Goal: Task Accomplishment & Management: Complete application form

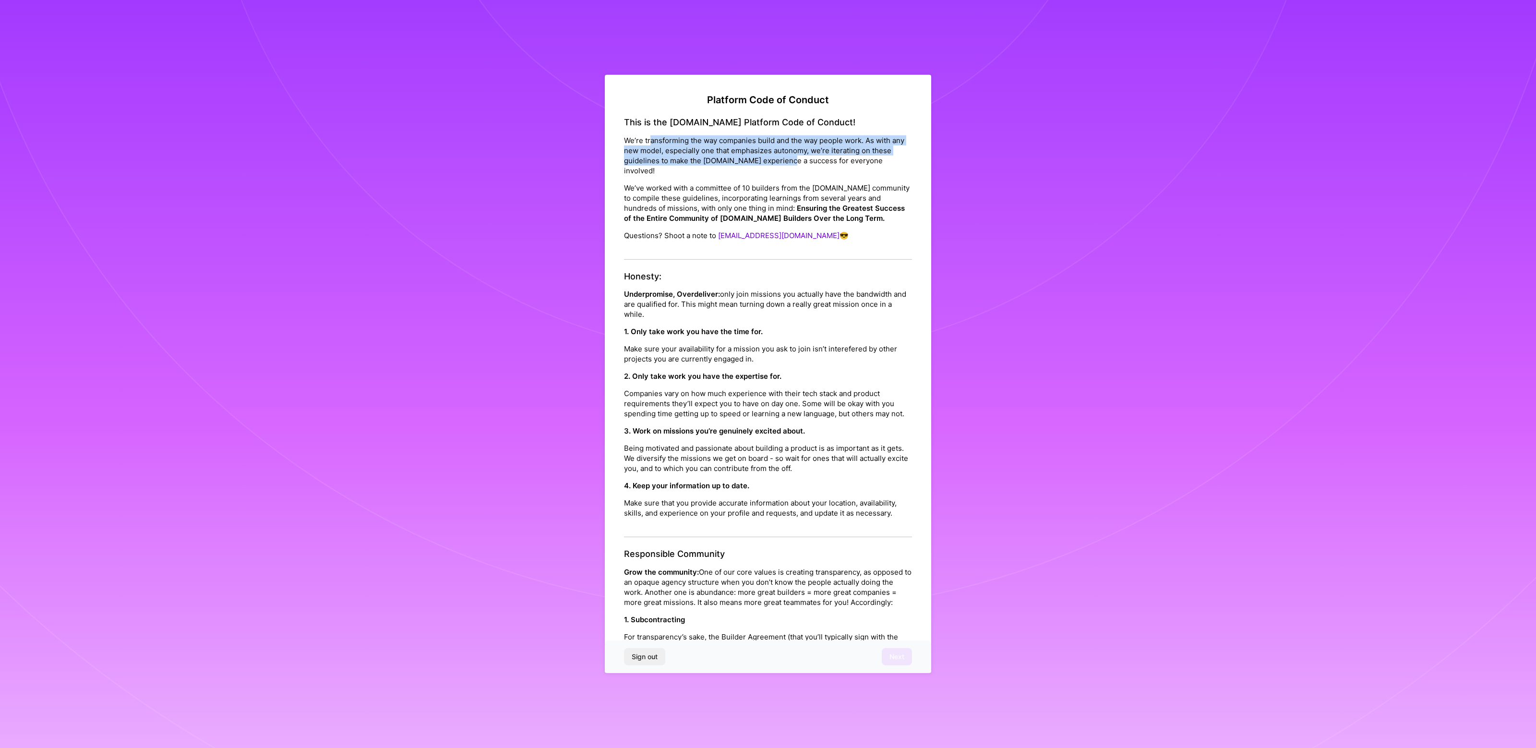
drag, startPoint x: 650, startPoint y: 136, endPoint x: 811, endPoint y: 166, distance: 163.0
click at [811, 166] on div "This is the [DOMAIN_NAME] Platform Code of Conduct! We’re transforming the way …" at bounding box center [768, 188] width 288 height 143
drag, startPoint x: 720, startPoint y: 136, endPoint x: 852, endPoint y: 164, distance: 134.9
click at [852, 164] on p "We’re transforming the way companies build and the way people work. As with any…" at bounding box center [768, 155] width 288 height 40
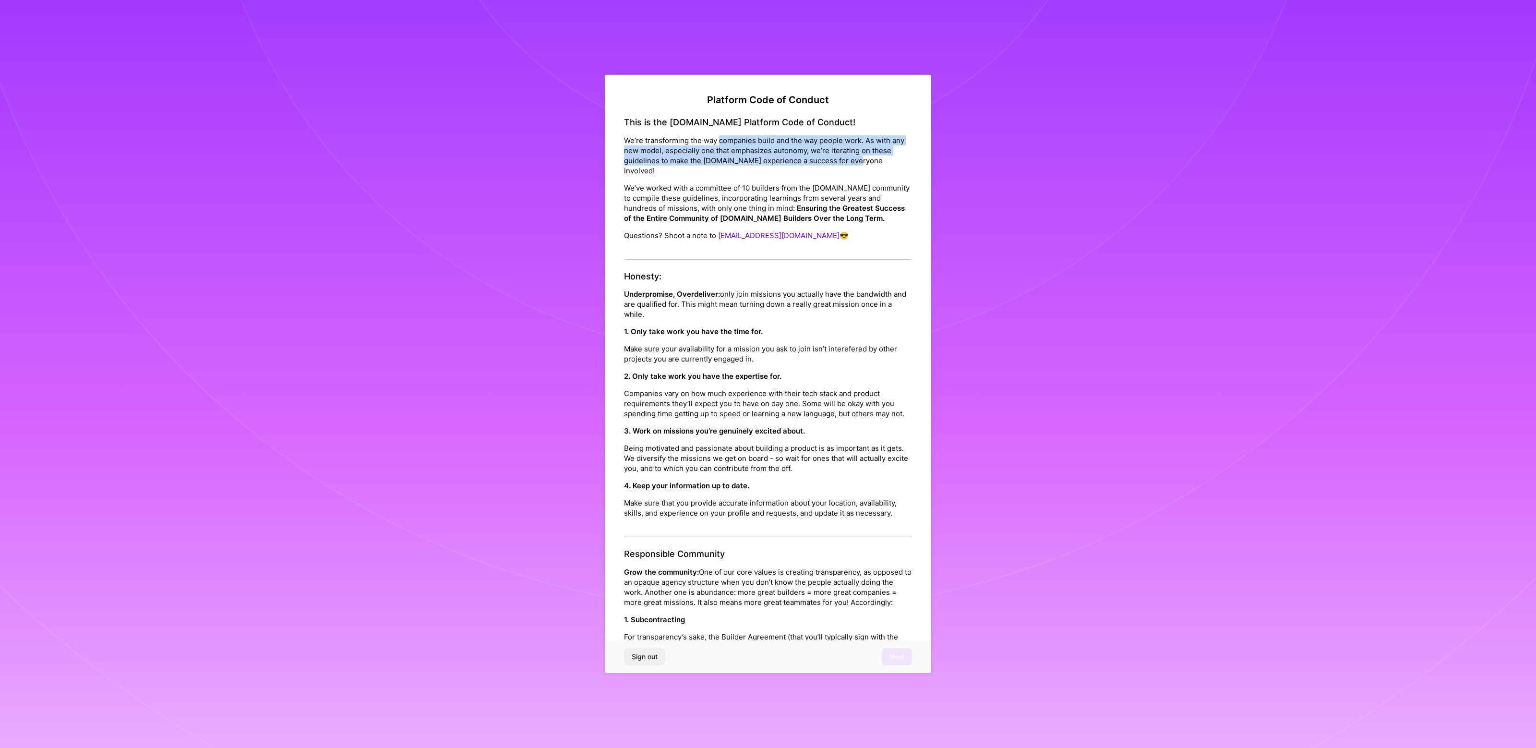
click at [852, 164] on p "We’re transforming the way companies build and the way people work. As with any…" at bounding box center [768, 155] width 288 height 40
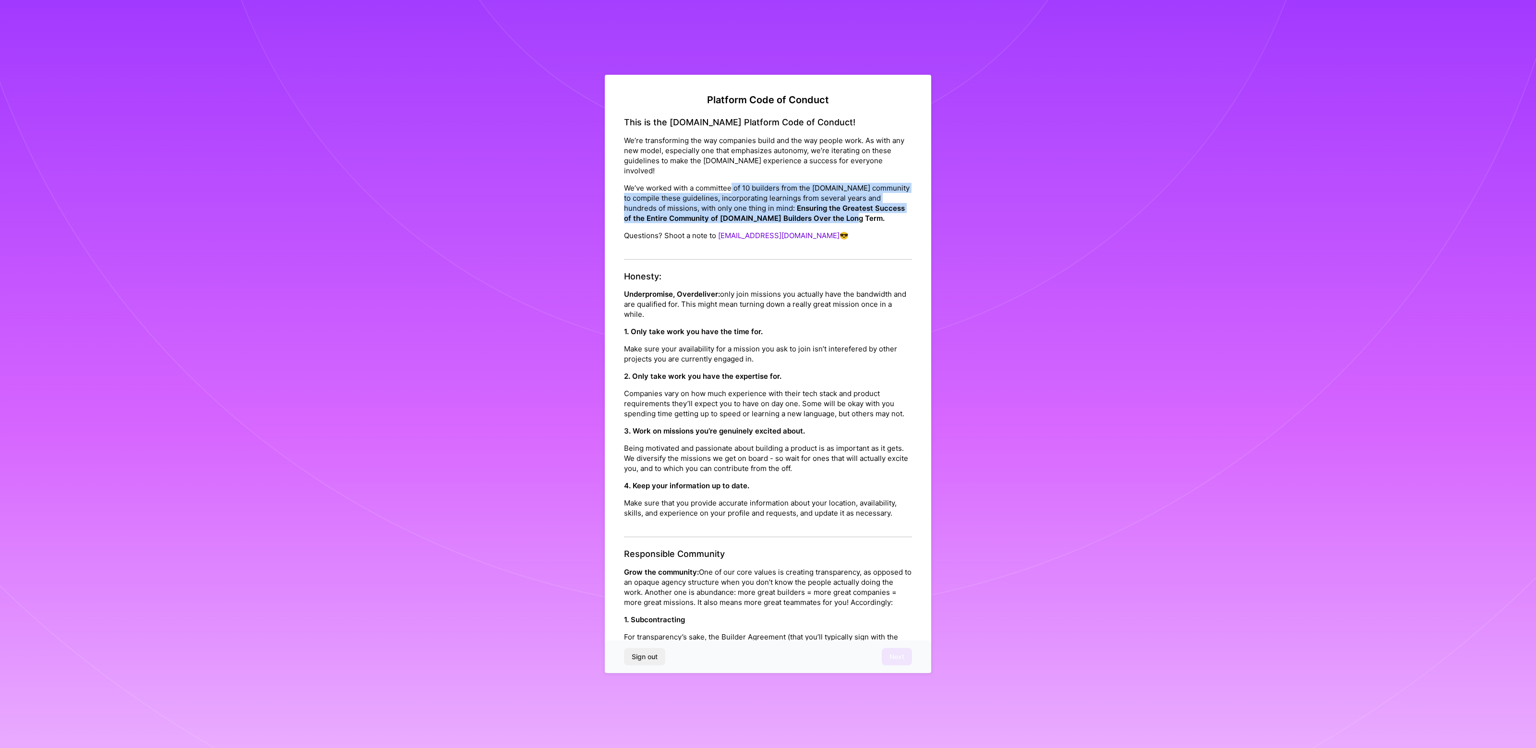
drag, startPoint x: 731, startPoint y: 176, endPoint x: 859, endPoint y: 206, distance: 131.7
click at [860, 206] on p "We’ve worked with a committee of 10 builders from the [DOMAIN_NAME] community t…" at bounding box center [768, 202] width 288 height 40
click at [859, 206] on p "We’ve worked with a committee of 10 builders from the [DOMAIN_NAME] community t…" at bounding box center [768, 202] width 288 height 40
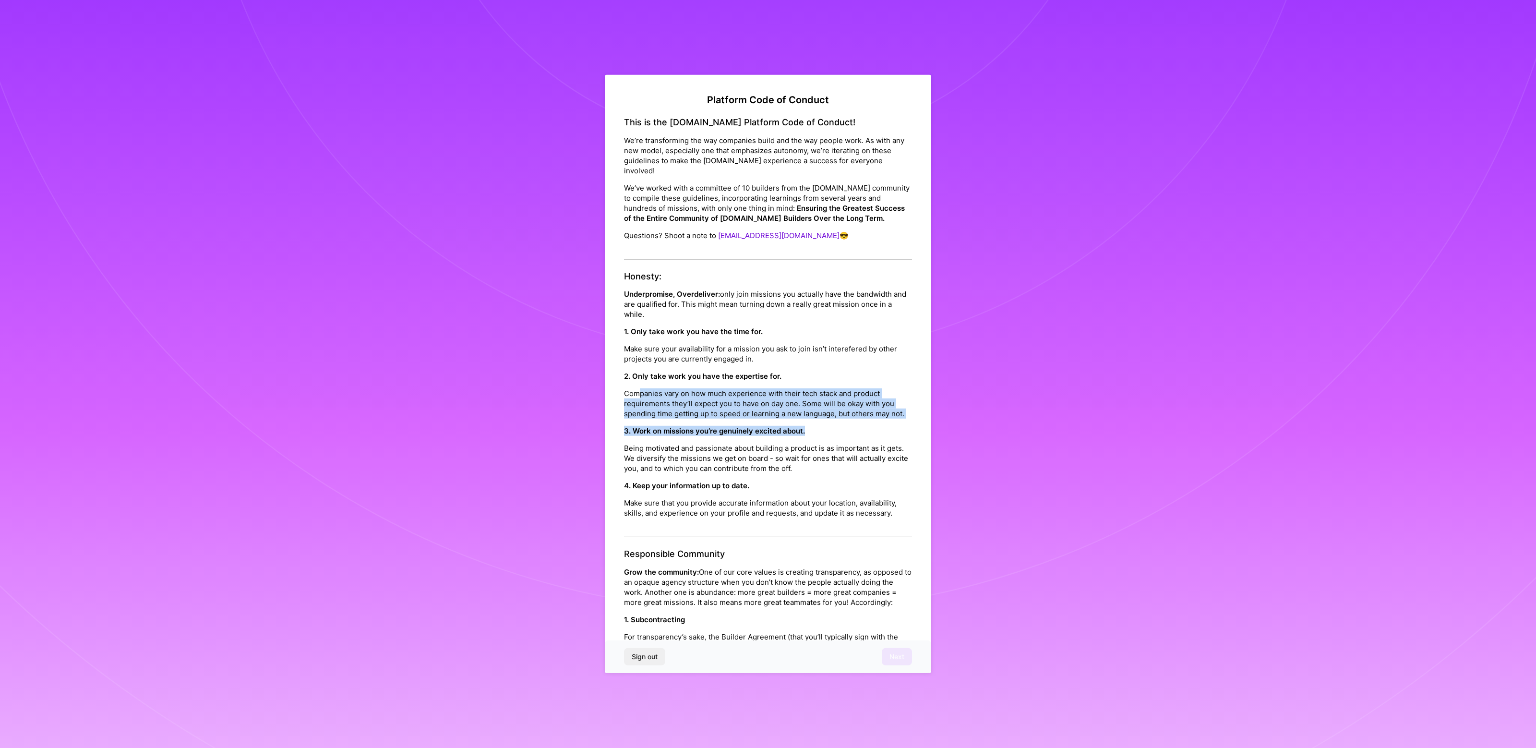
drag, startPoint x: 639, startPoint y: 385, endPoint x: 812, endPoint y: 417, distance: 175.6
click at [812, 417] on div "Honesty: Underpromise, Overdeliver: only join missions you actually have the ba…" at bounding box center [768, 404] width 288 height 266
click at [812, 426] on p "3. Work on missions you’re genuinely excited about." at bounding box center [768, 431] width 288 height 10
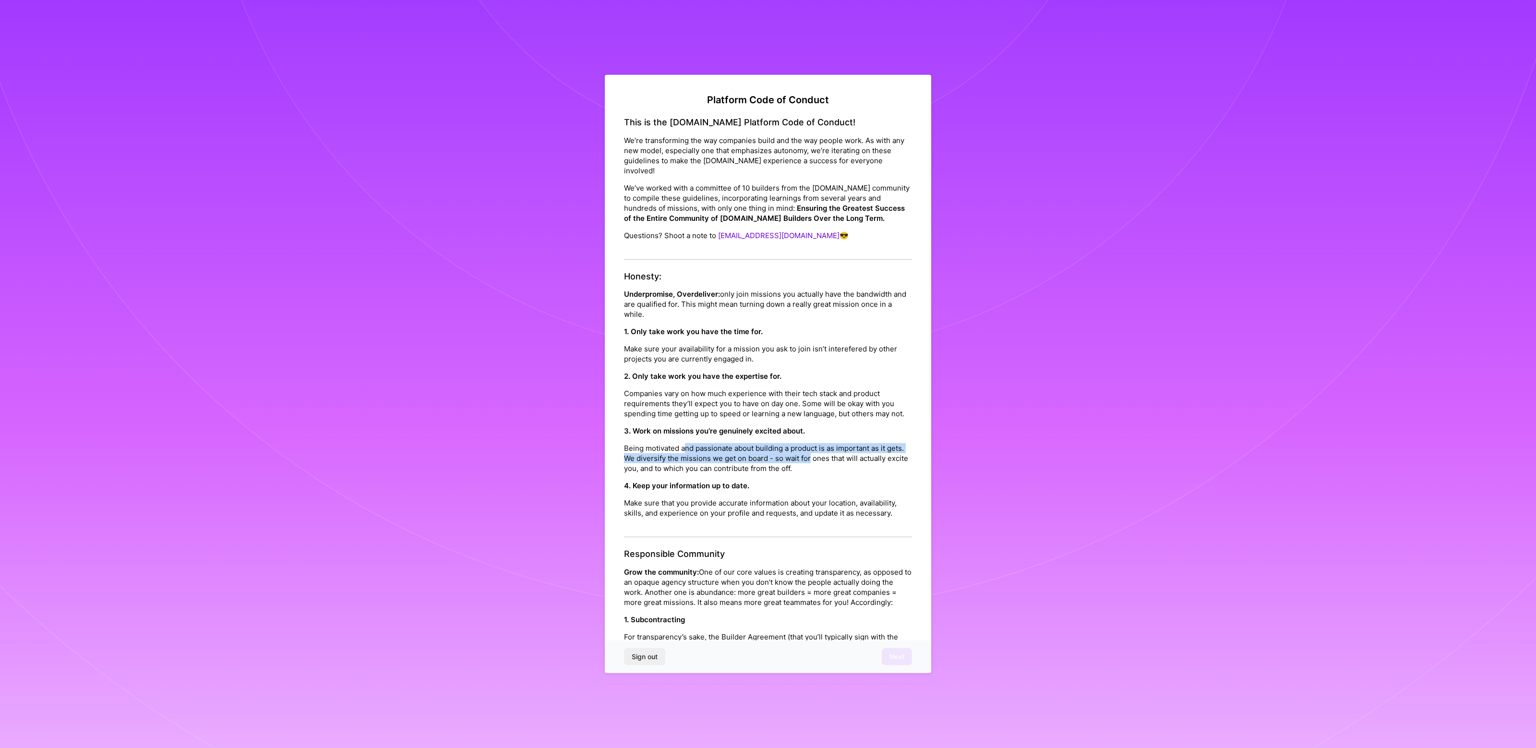
drag, startPoint x: 688, startPoint y: 436, endPoint x: 825, endPoint y: 448, distance: 136.8
click at [825, 448] on p "Being motivated and passionate about building a product is as important as it g…" at bounding box center [768, 458] width 288 height 30
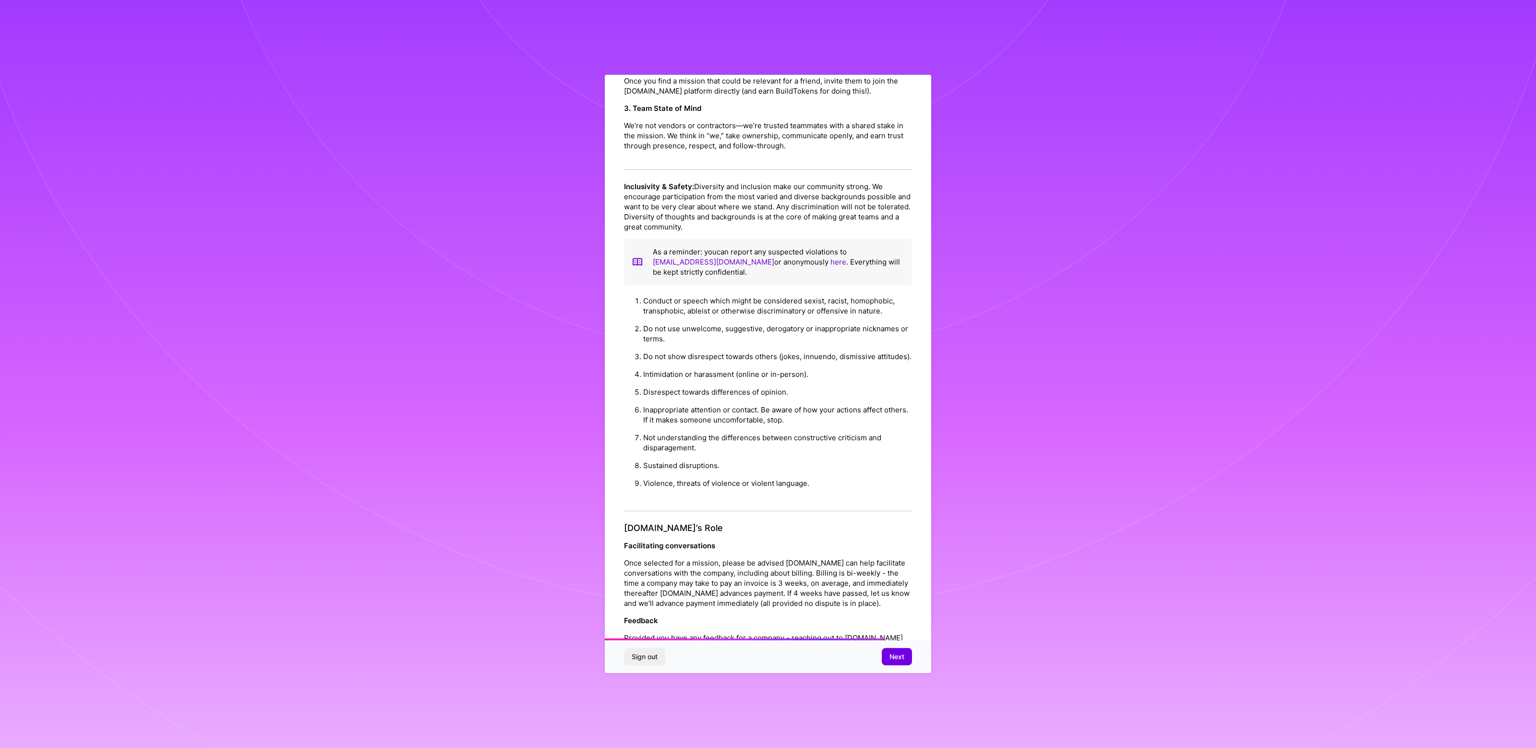
scroll to position [659, 0]
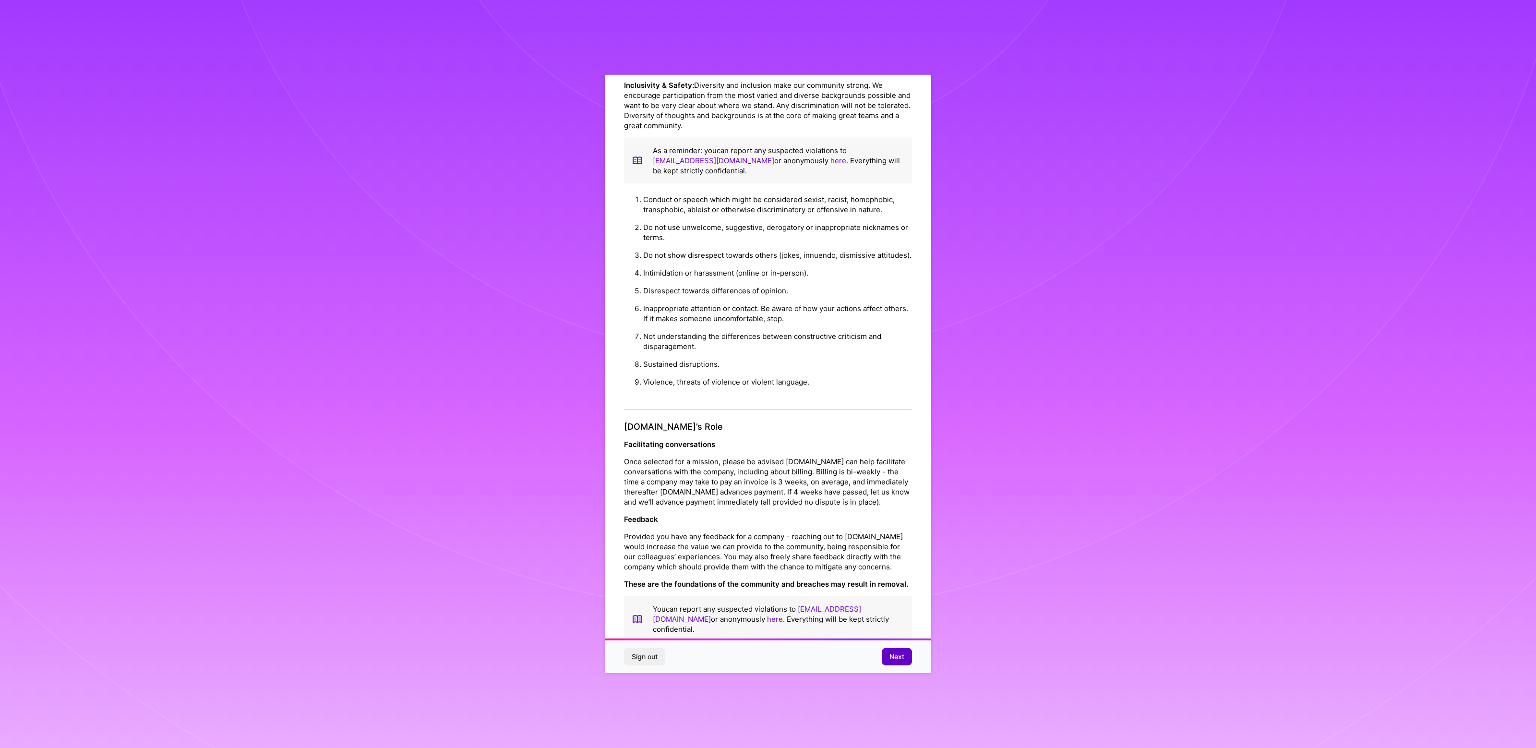
click at [890, 653] on span "Next" at bounding box center [896, 657] width 15 height 10
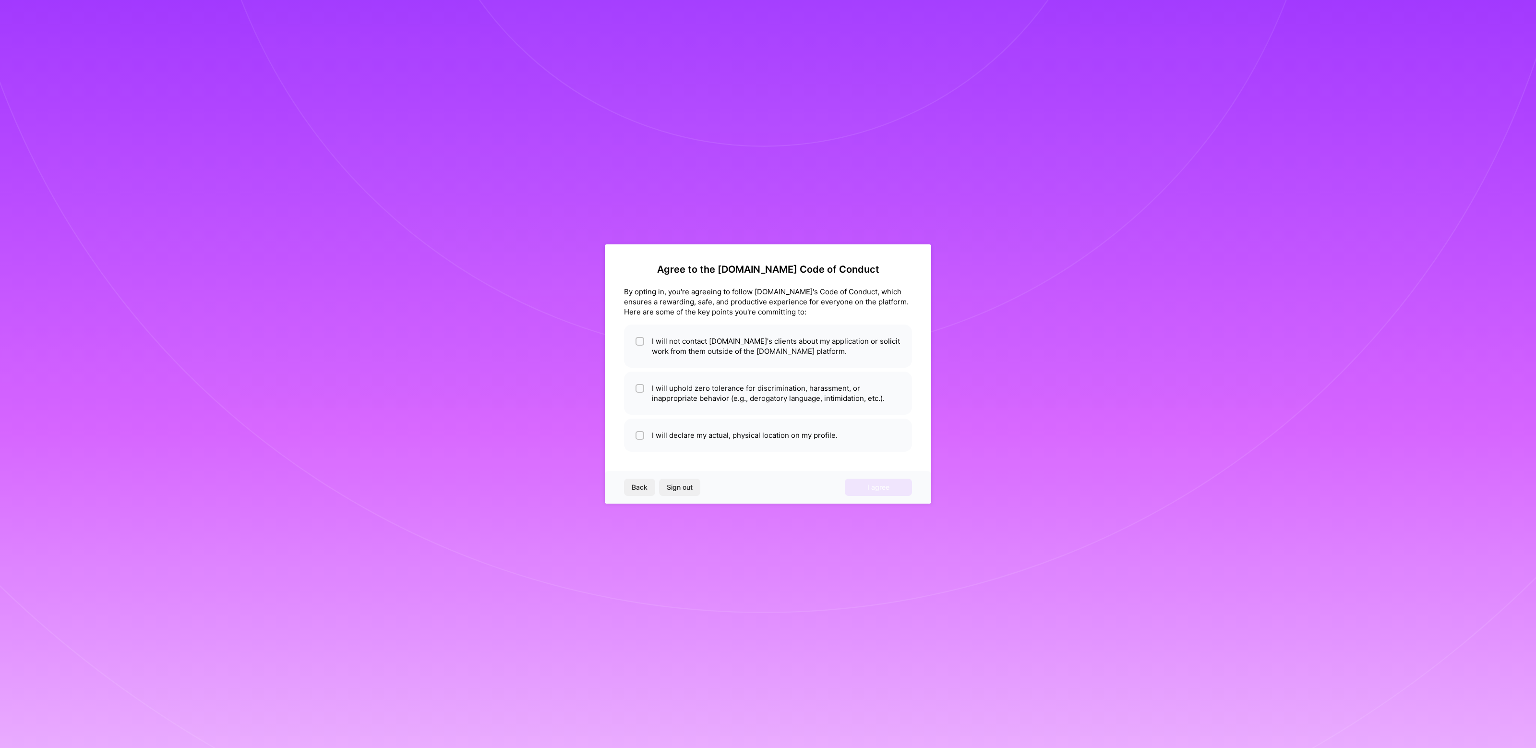
scroll to position [0, 0]
click at [666, 347] on li "I will not contact [DOMAIN_NAME]'s clients about my application or solicit work…" at bounding box center [768, 345] width 288 height 43
checkbox input "true"
click at [667, 392] on li "I will uphold zero tolerance for discrimination, harassment, or inappropriate b…" at bounding box center [768, 392] width 288 height 43
checkbox input "true"
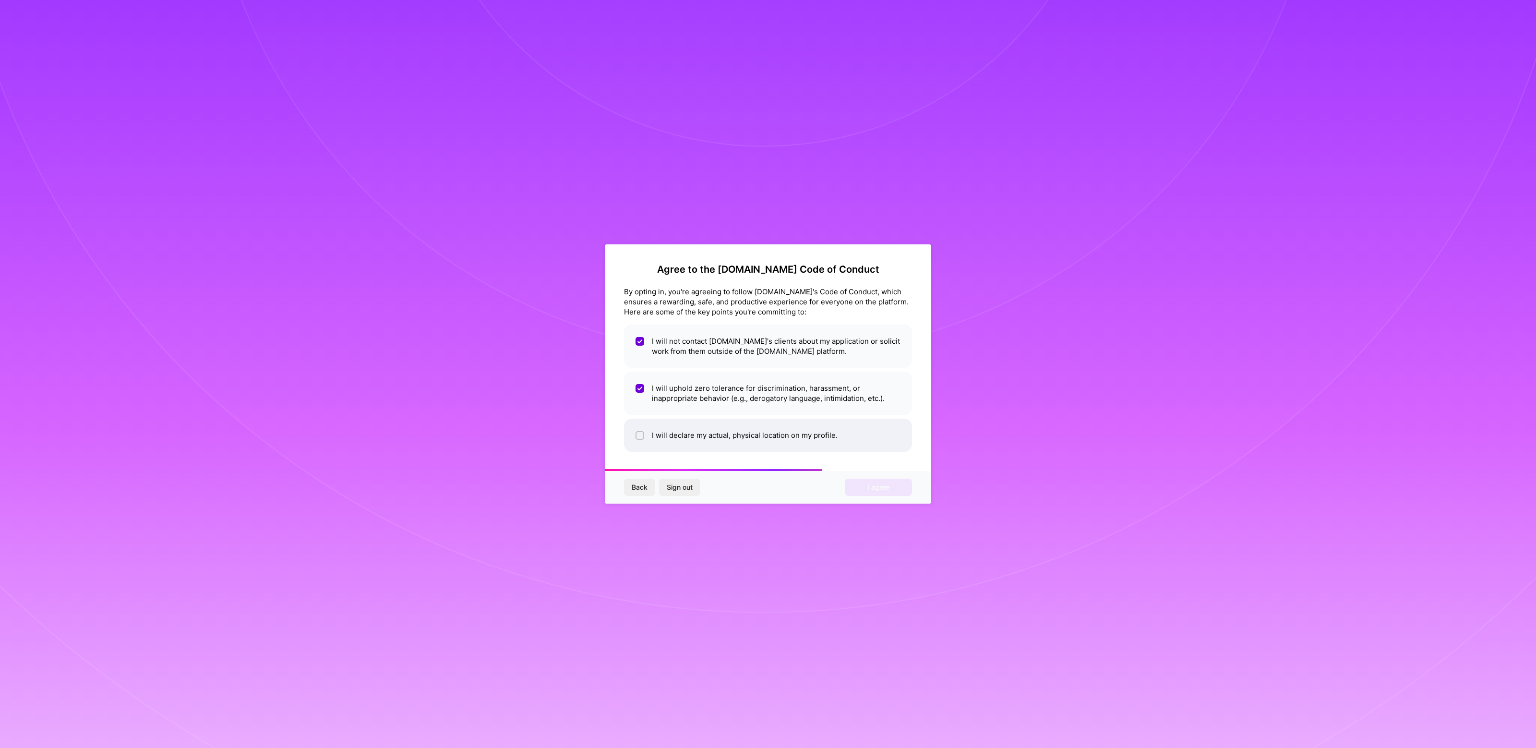
click at [694, 426] on li "I will declare my actual, physical location on my profile." at bounding box center [768, 435] width 288 height 33
checkbox input "true"
click at [885, 489] on span "I agree" at bounding box center [878, 487] width 22 height 10
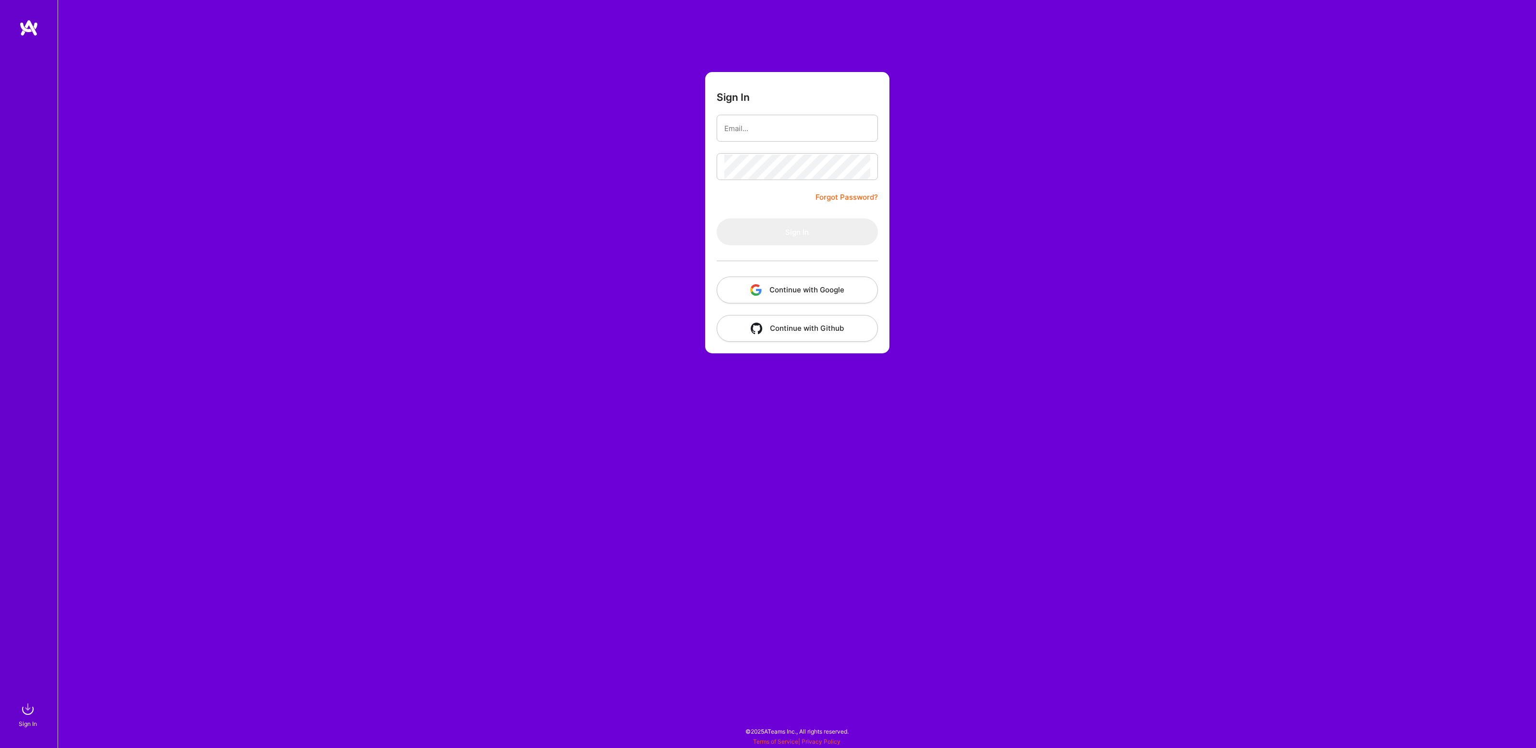
click at [829, 288] on button "Continue with Google" at bounding box center [797, 289] width 161 height 27
